Goal: Navigation & Orientation: Find specific page/section

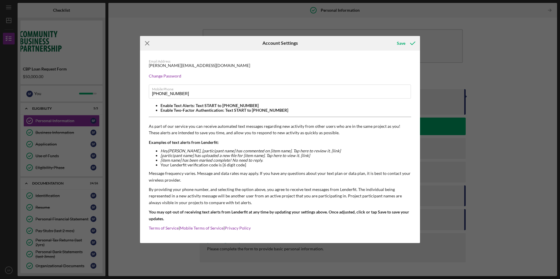
click at [148, 42] on icon "Icon/Menu Close" at bounding box center [147, 43] width 15 height 15
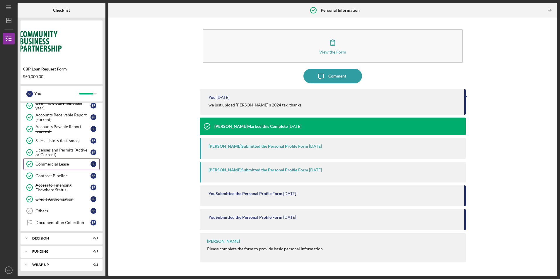
scroll to position [266, 0]
click at [62, 207] on link "Others 29 Others S F" at bounding box center [61, 211] width 76 height 12
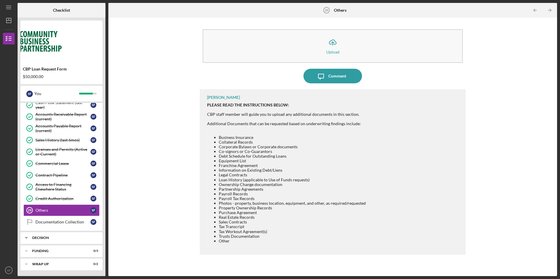
click at [55, 238] on div "Decision" at bounding box center [63, 238] width 63 height 4
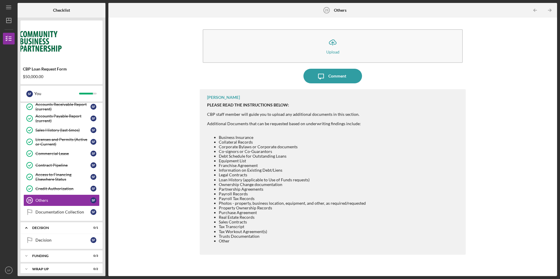
scroll to position [281, 0]
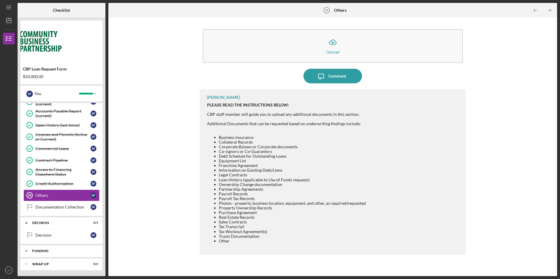
click at [53, 255] on div "Icon/Expander Funding 0 / 3" at bounding box center [61, 251] width 82 height 12
click at [45, 264] on div "ACH Form" at bounding box center [62, 263] width 55 height 5
